Goal: Task Accomplishment & Management: Manage account settings

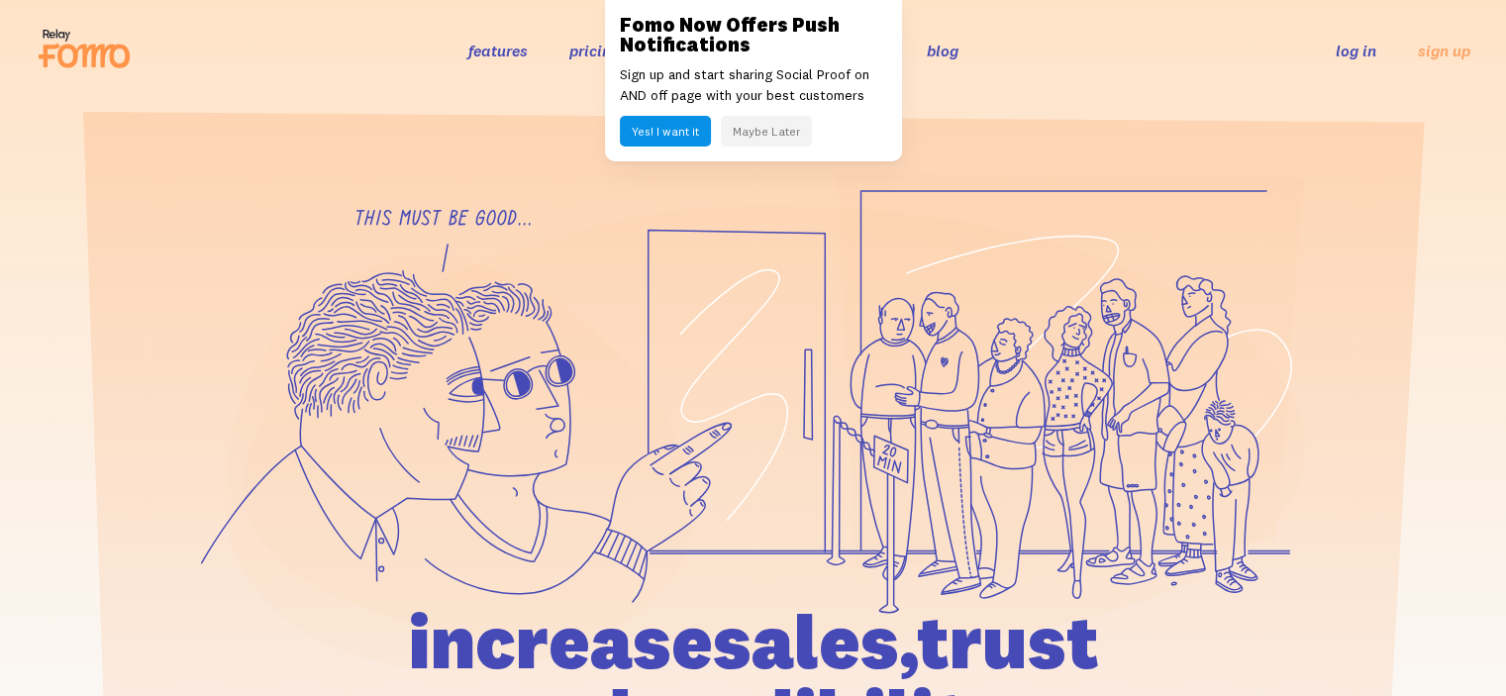
click at [1351, 46] on link "log in" at bounding box center [1356, 51] width 41 height 20
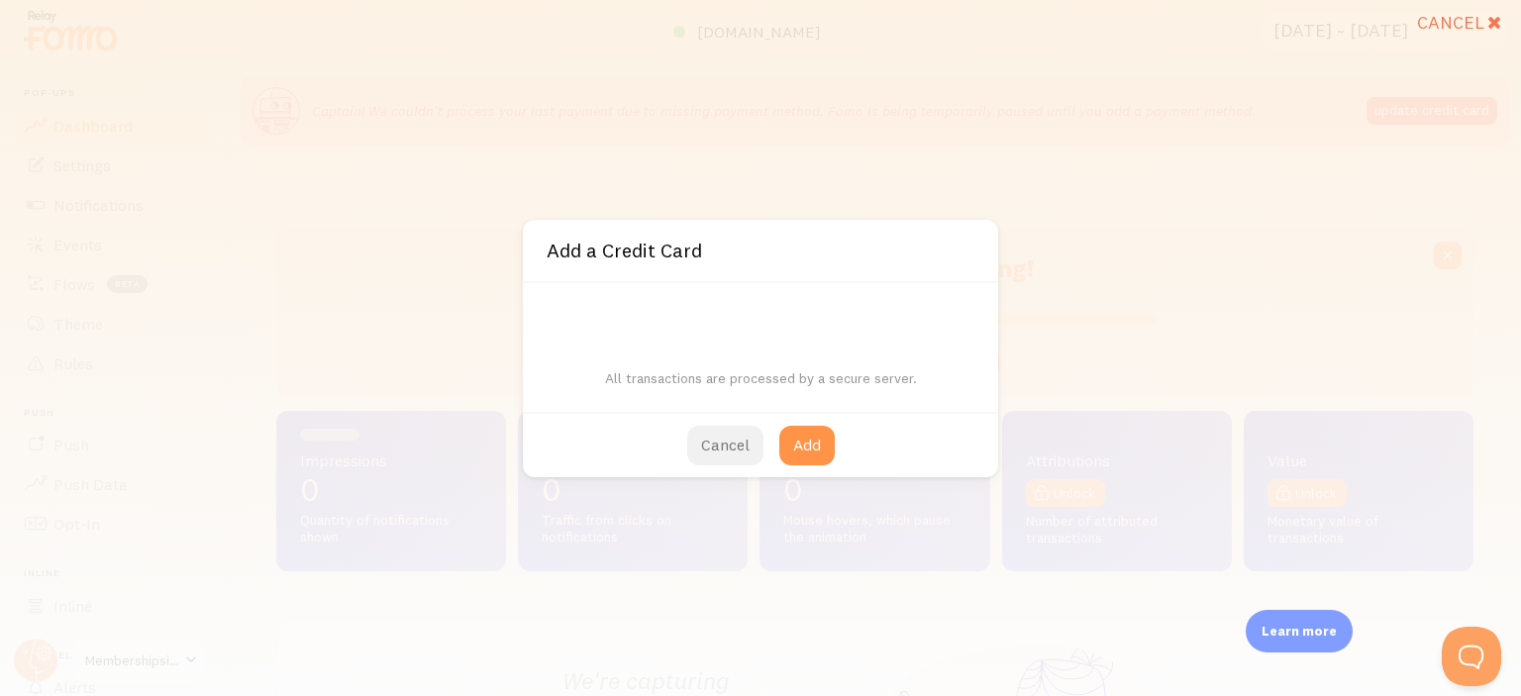
click at [713, 451] on button "Cancel" at bounding box center [725, 446] width 76 height 40
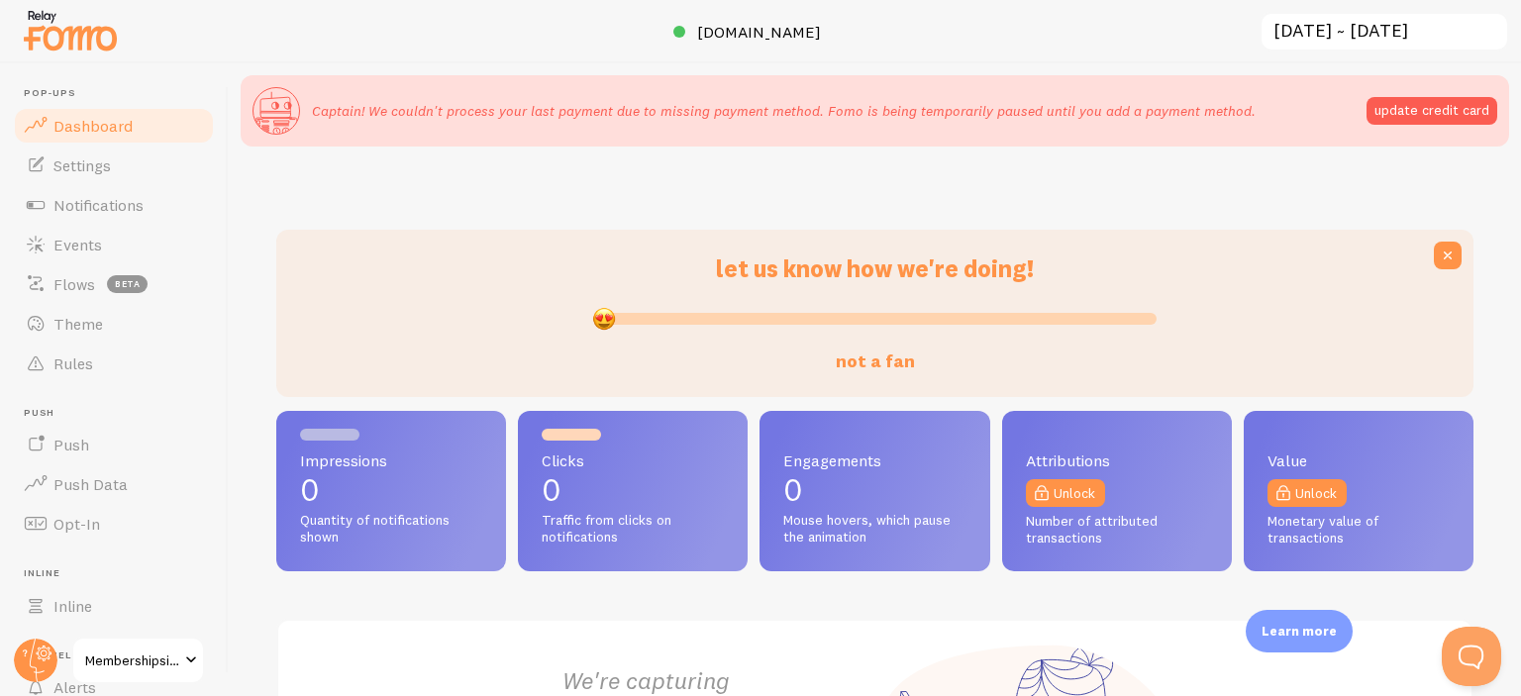
drag, startPoint x: 864, startPoint y: 313, endPoint x: 431, endPoint y: 351, distance: 434.4
type input "0"
click at [593, 331] on input "not a fan" at bounding box center [875, 319] width 564 height 24
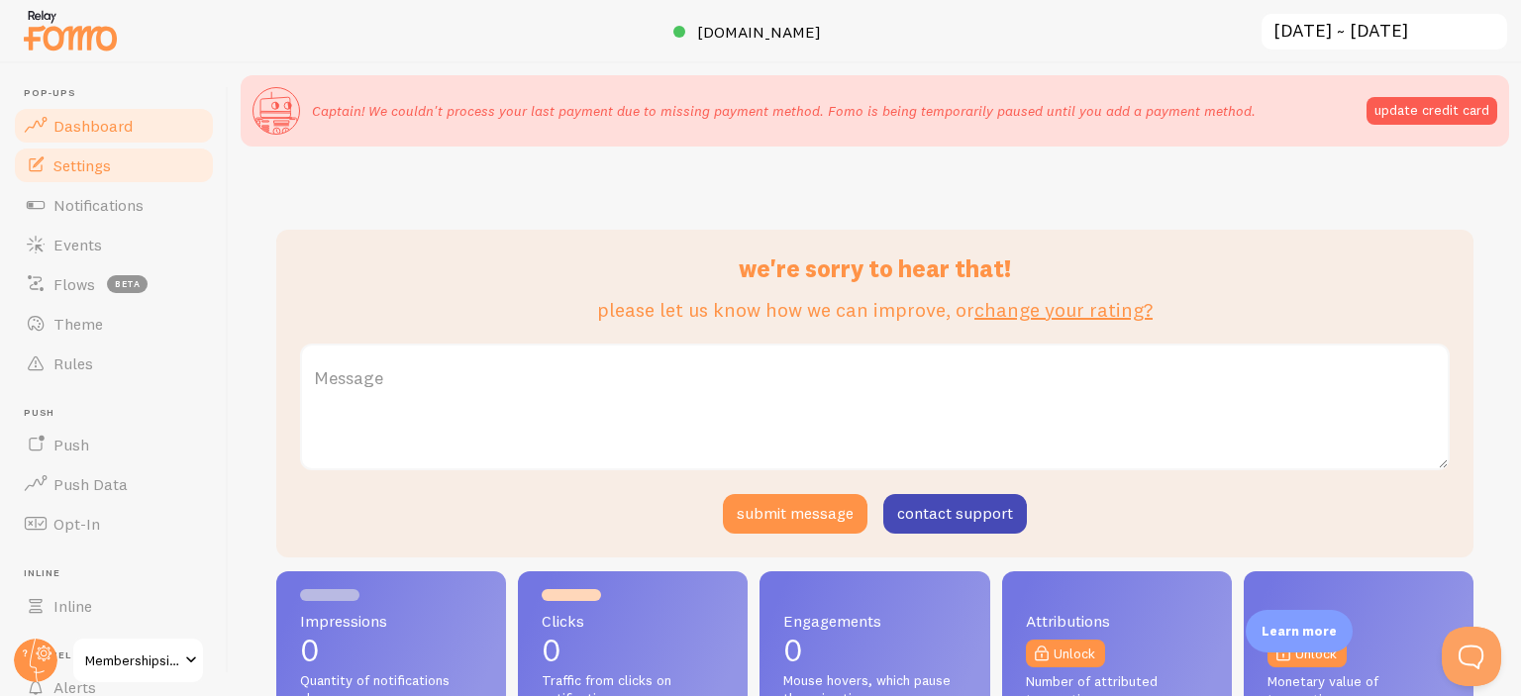
click at [115, 177] on link "Settings" at bounding box center [114, 166] width 204 height 40
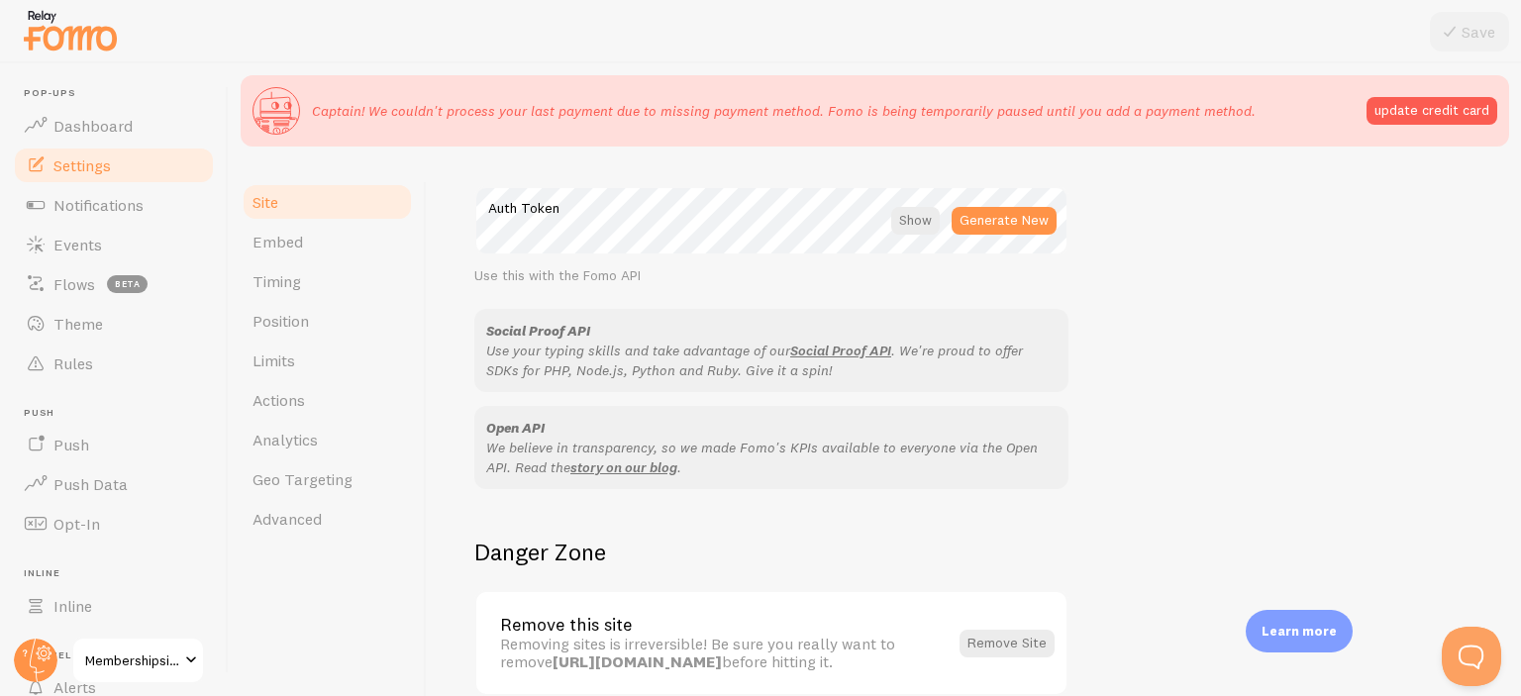
scroll to position [1189, 0]
click at [335, 251] on link "Embed" at bounding box center [327, 242] width 173 height 40
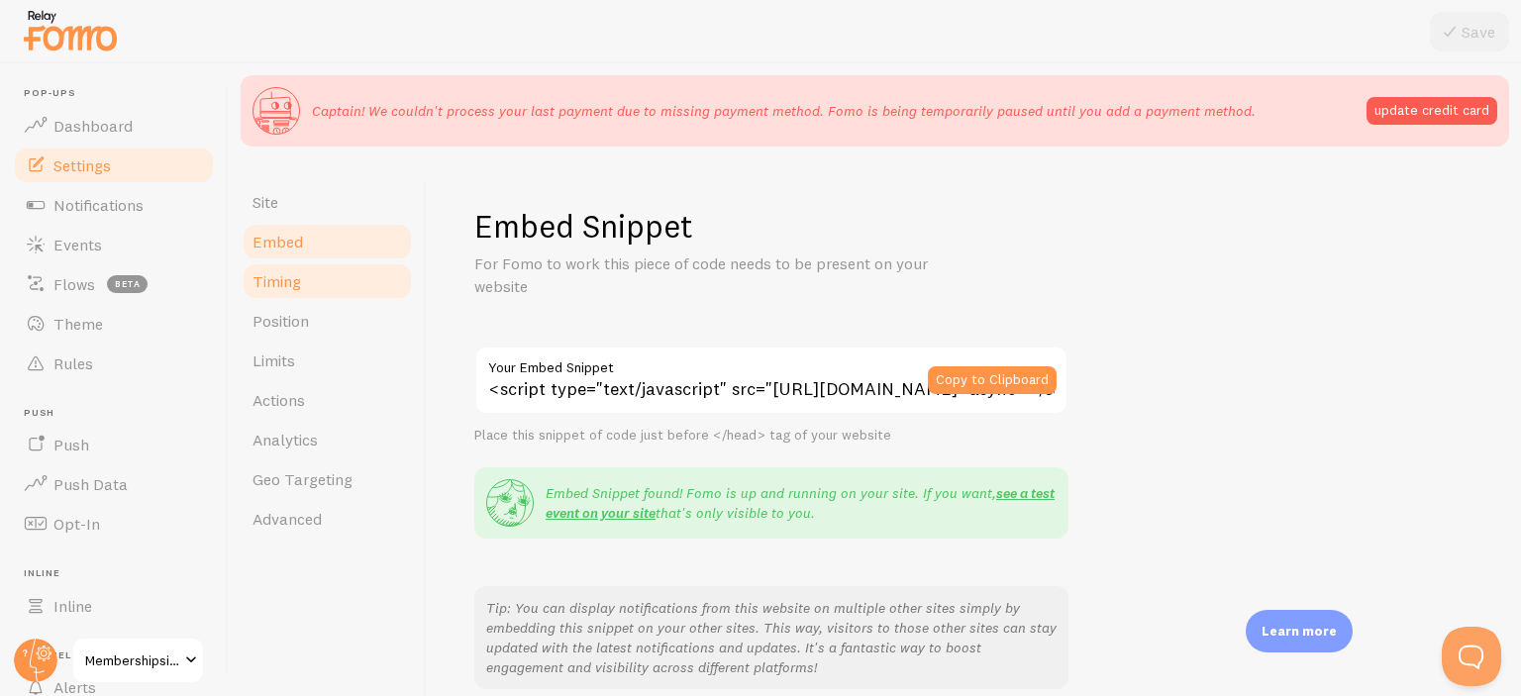
click at [285, 277] on span "Timing" at bounding box center [277, 281] width 49 height 20
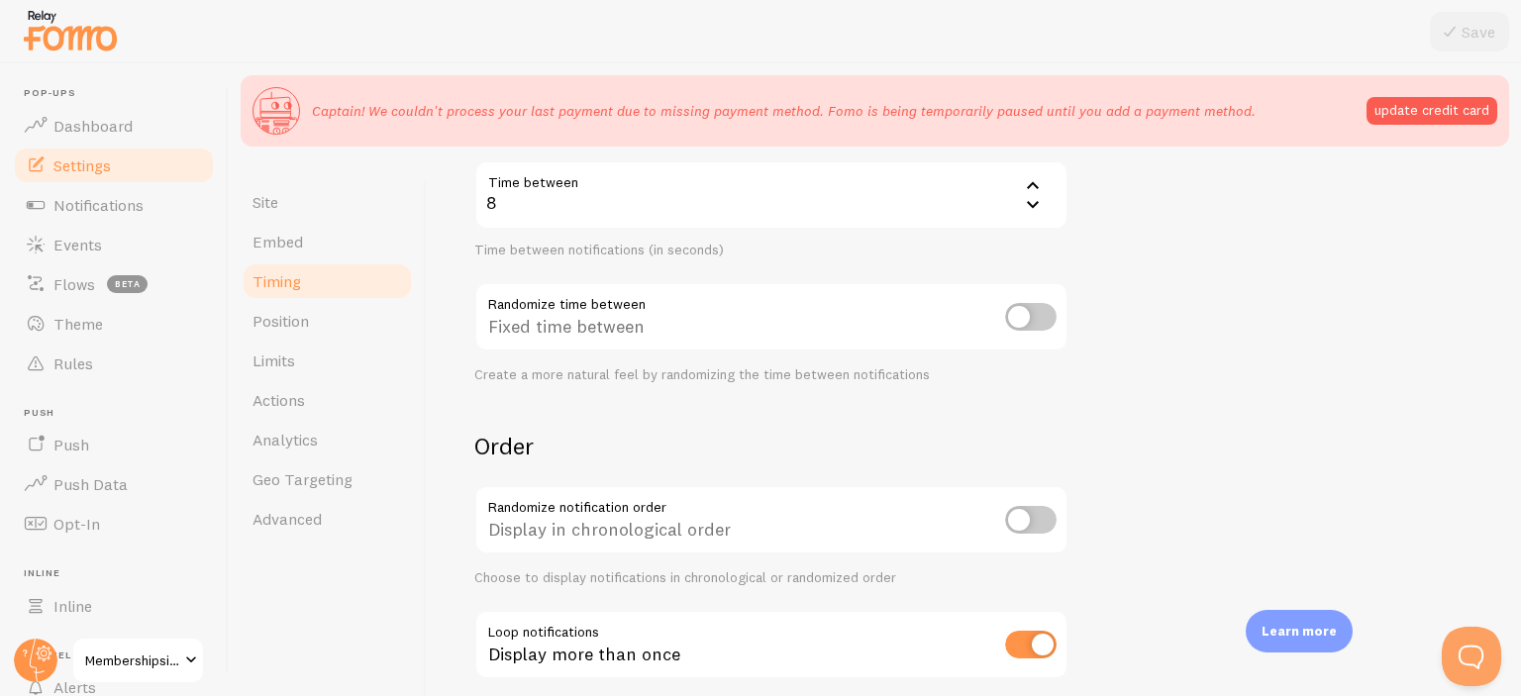
scroll to position [473, 0]
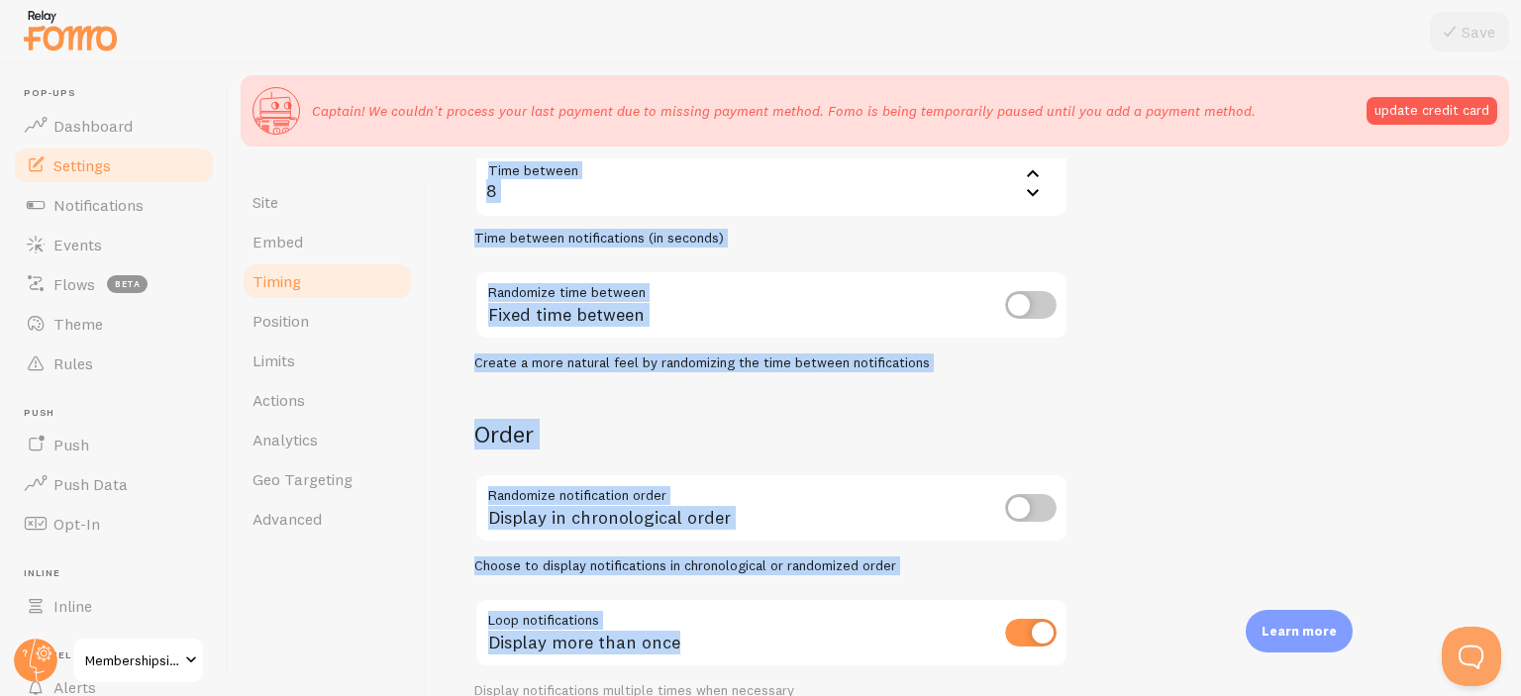
drag, startPoint x: 479, startPoint y: 217, endPoint x: 699, endPoint y: 640, distance: 476.6
click at [699, 640] on div "Timing Settings Configure notification timing intervals Delay Initial delay 3 3…" at bounding box center [973, 216] width 999 height 967
copy div "Timing Settings Configure notification timing intervals Delay Initial delay 3 1…"
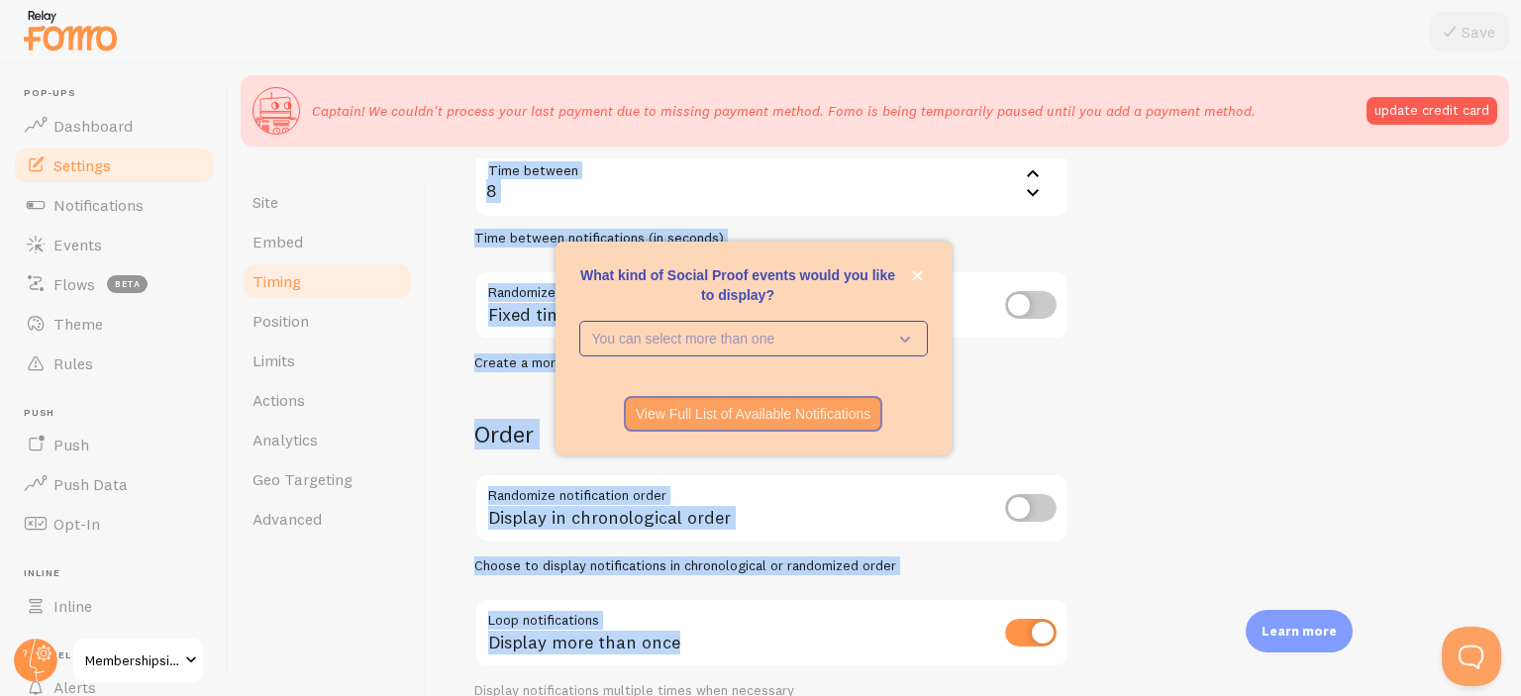
click at [1166, 426] on form "Delay Initial delay 3 3 1 2 3 4 5 Time before the first notification appears (i…" at bounding box center [973, 274] width 999 height 850
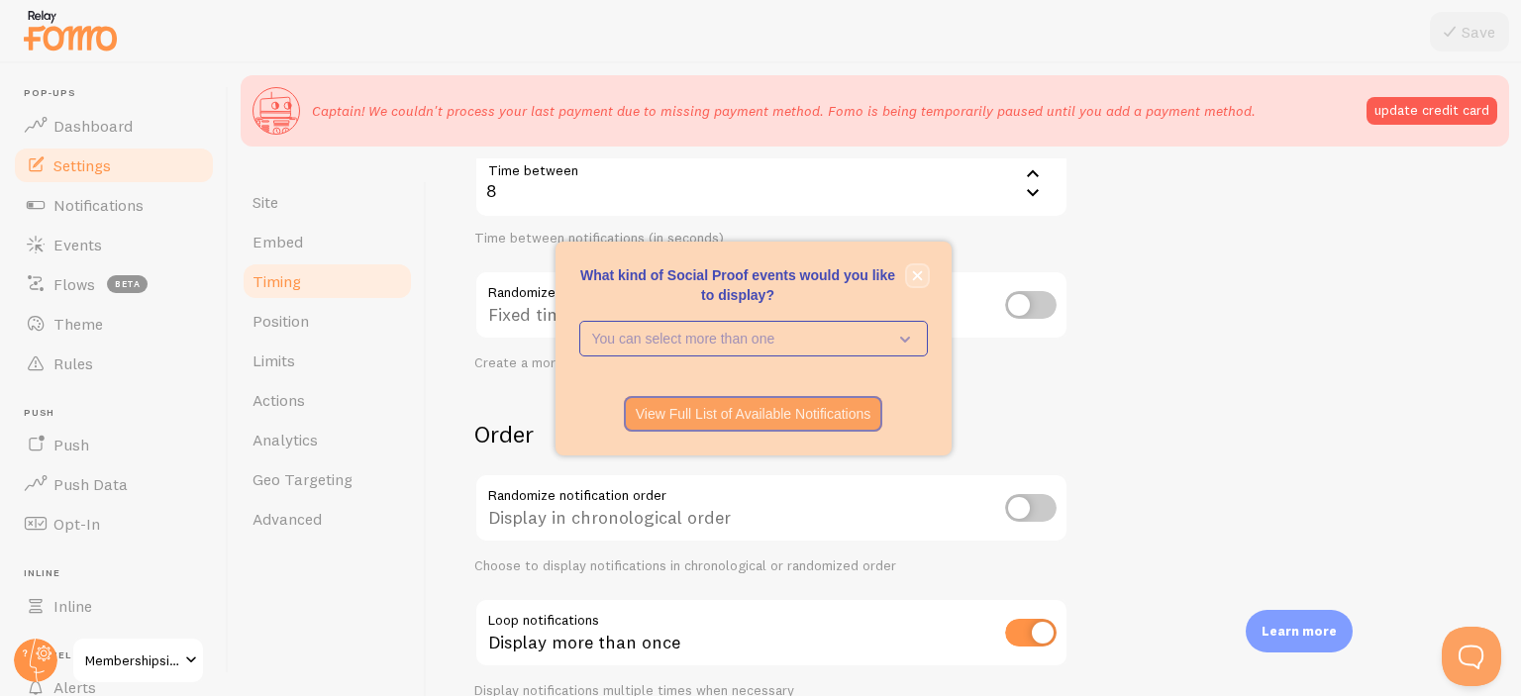
click at [921, 276] on icon "close," at bounding box center [917, 275] width 11 height 11
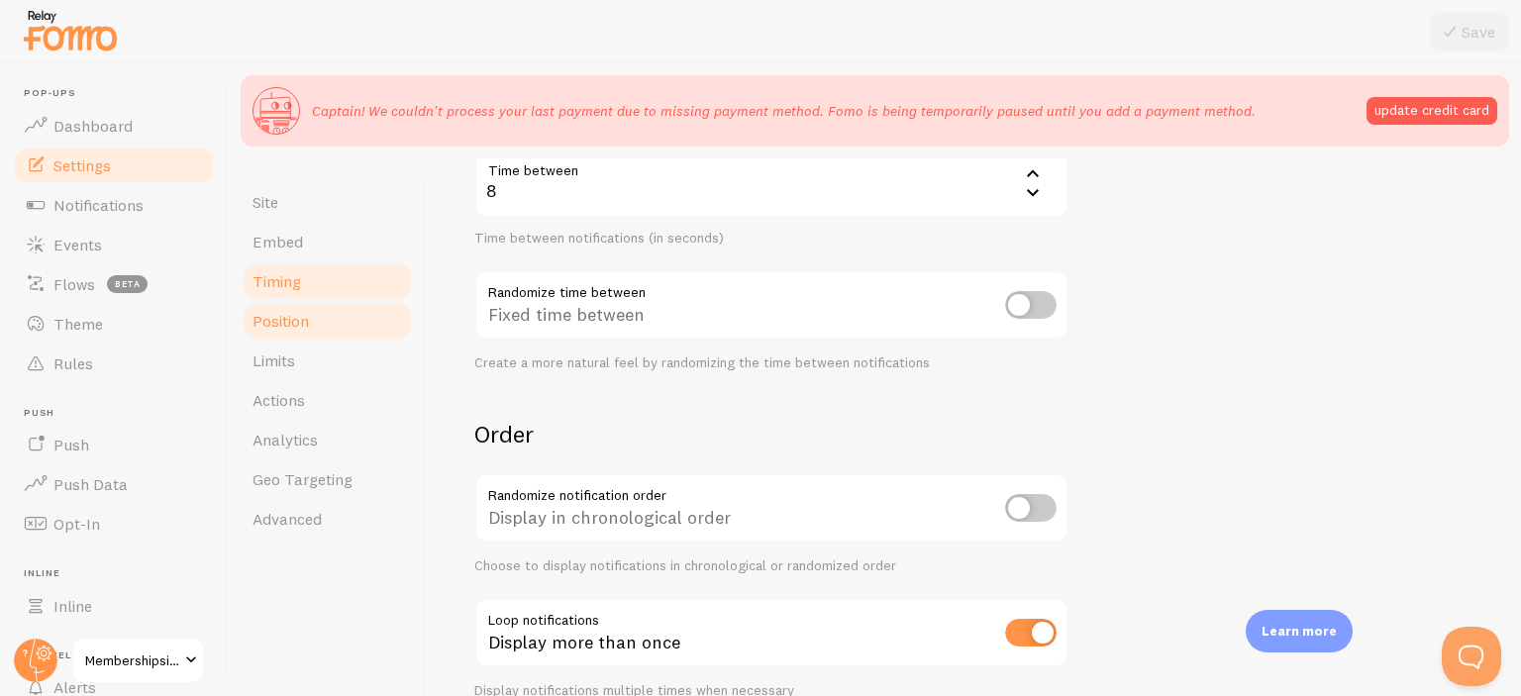
click at [296, 311] on span "Position" at bounding box center [281, 321] width 56 height 20
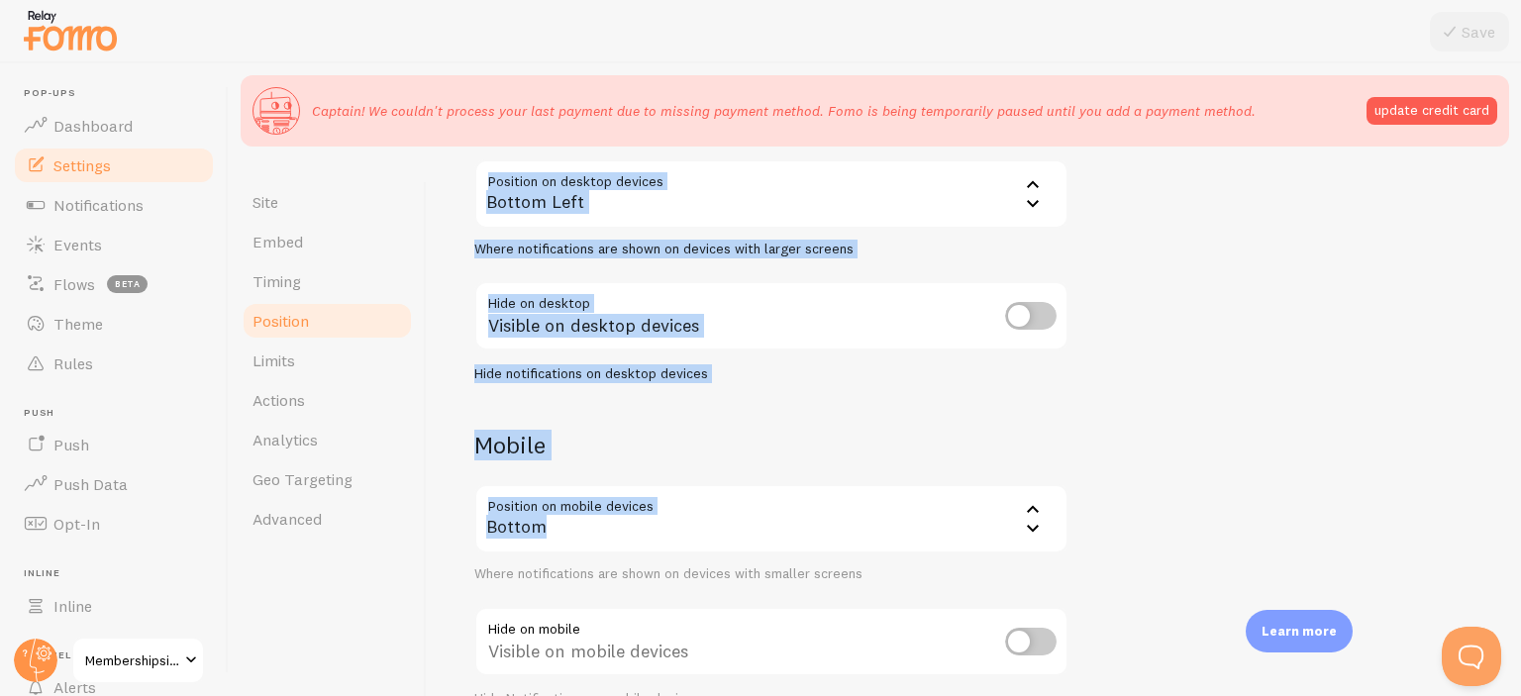
scroll to position [227, 0]
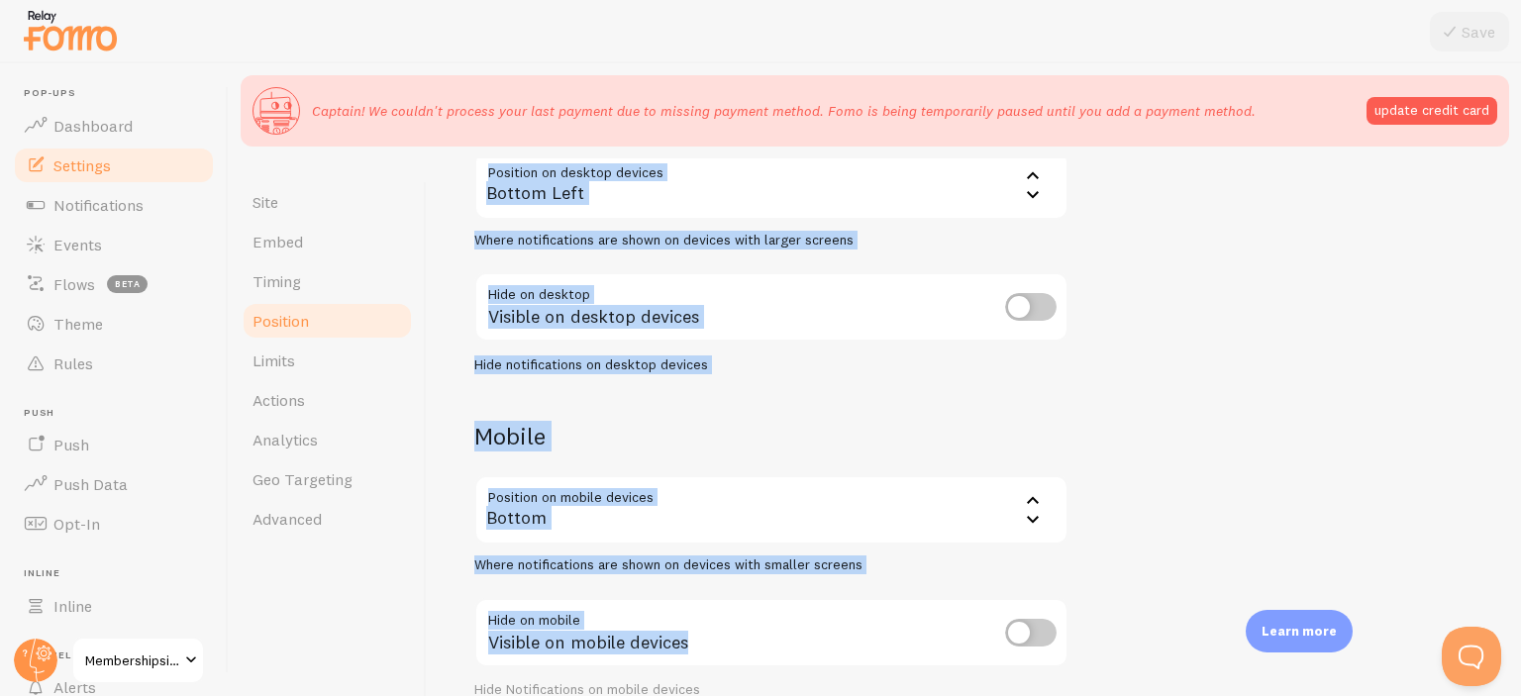
drag, startPoint x: 473, startPoint y: 332, endPoint x: 816, endPoint y: 640, distance: 460.7
click at [816, 640] on div "Devices & Position Placement of notifications on mobile and desktop devices Des…" at bounding box center [973, 339] width 999 height 720
click at [1020, 636] on input "checkbox" at bounding box center [1030, 633] width 51 height 28
checkbox input "true"
